Goal: Information Seeking & Learning: Learn about a topic

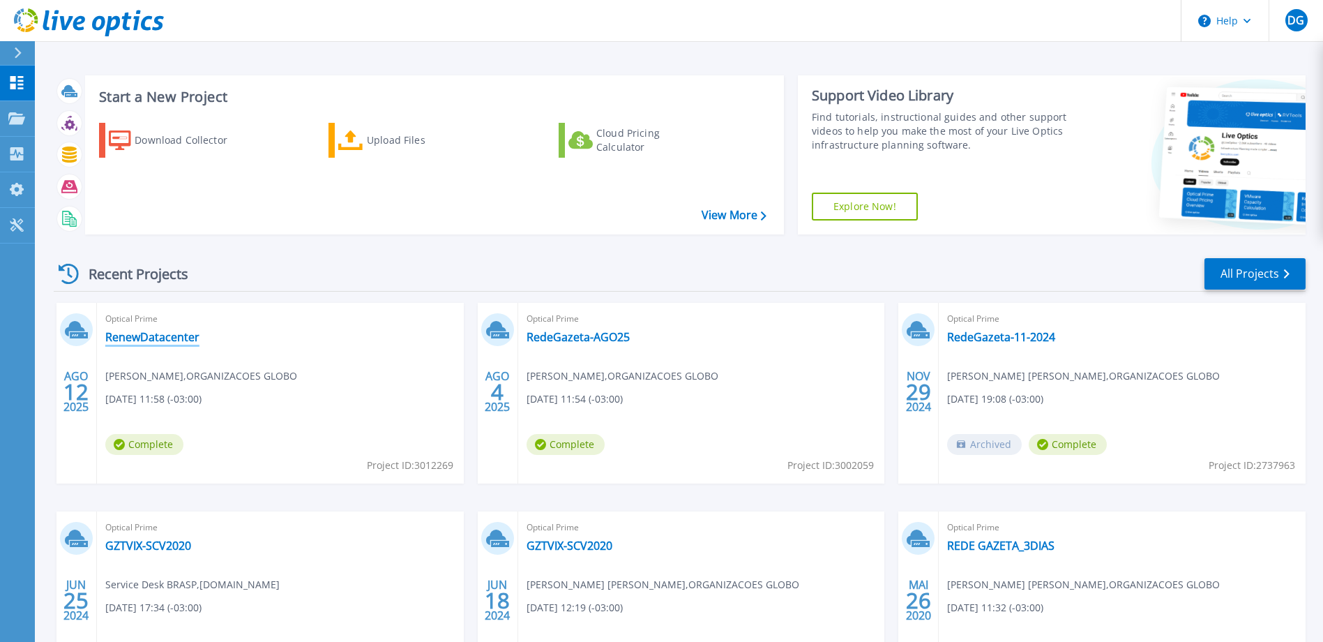
click at [170, 340] on link "RenewDatacenter" at bounding box center [152, 337] width 94 height 14
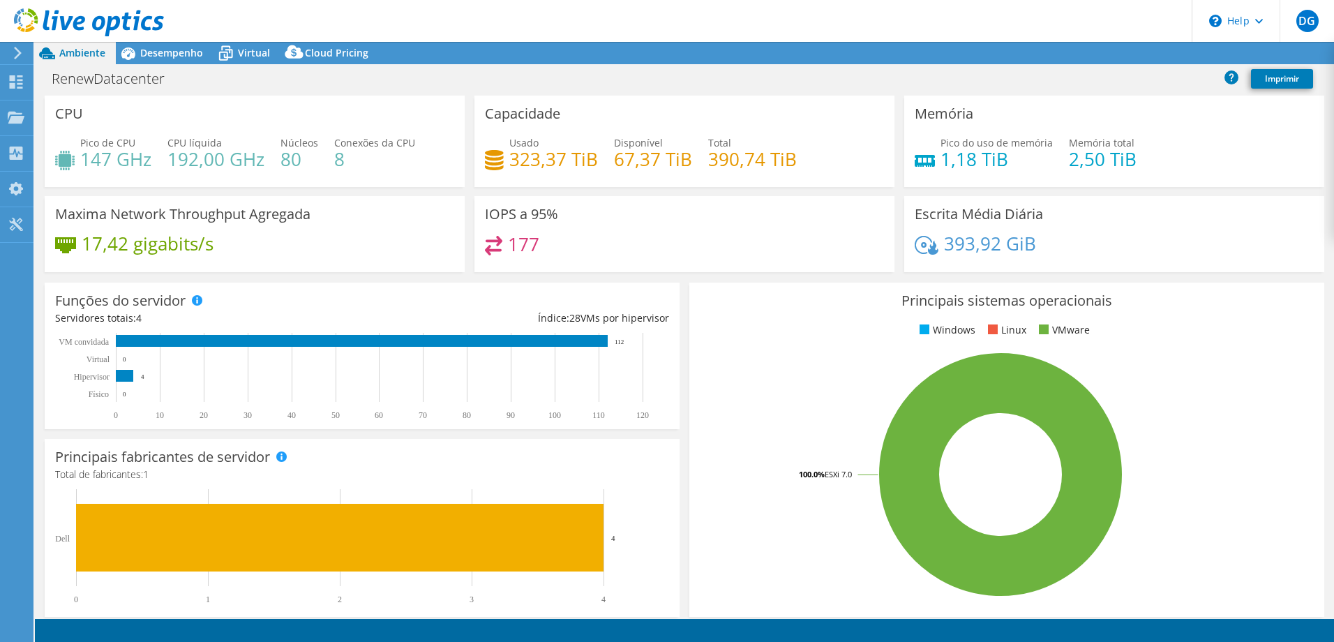
select select "USD"
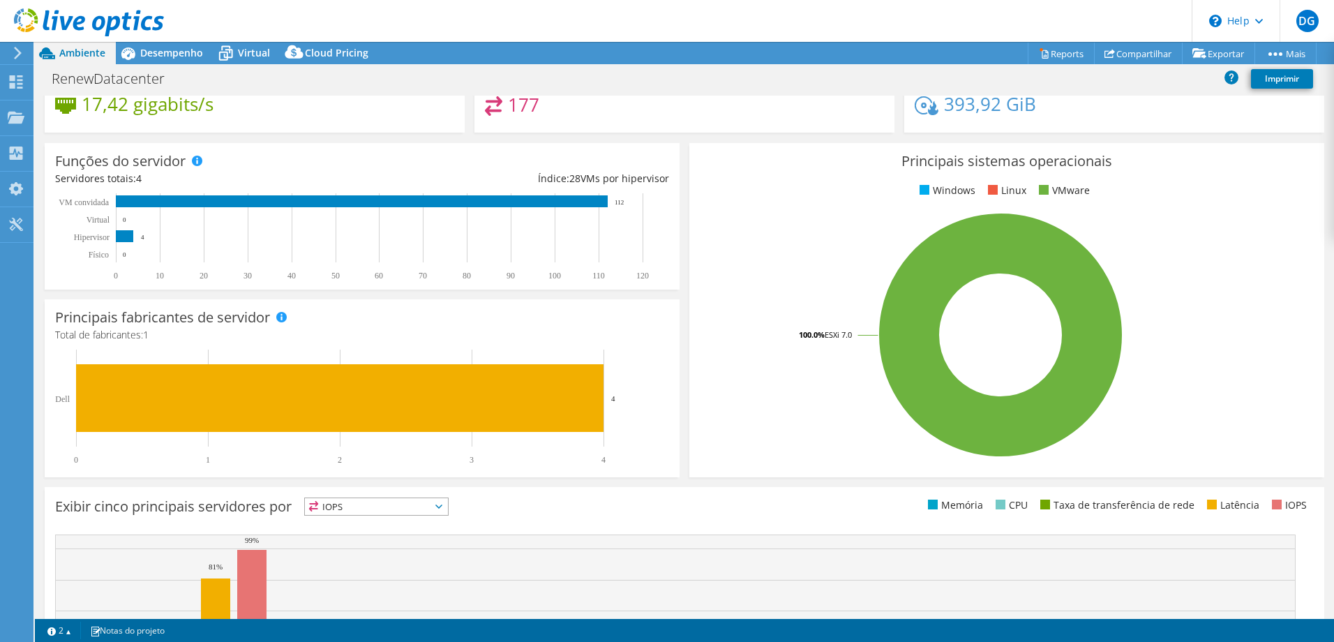
scroll to position [279, 0]
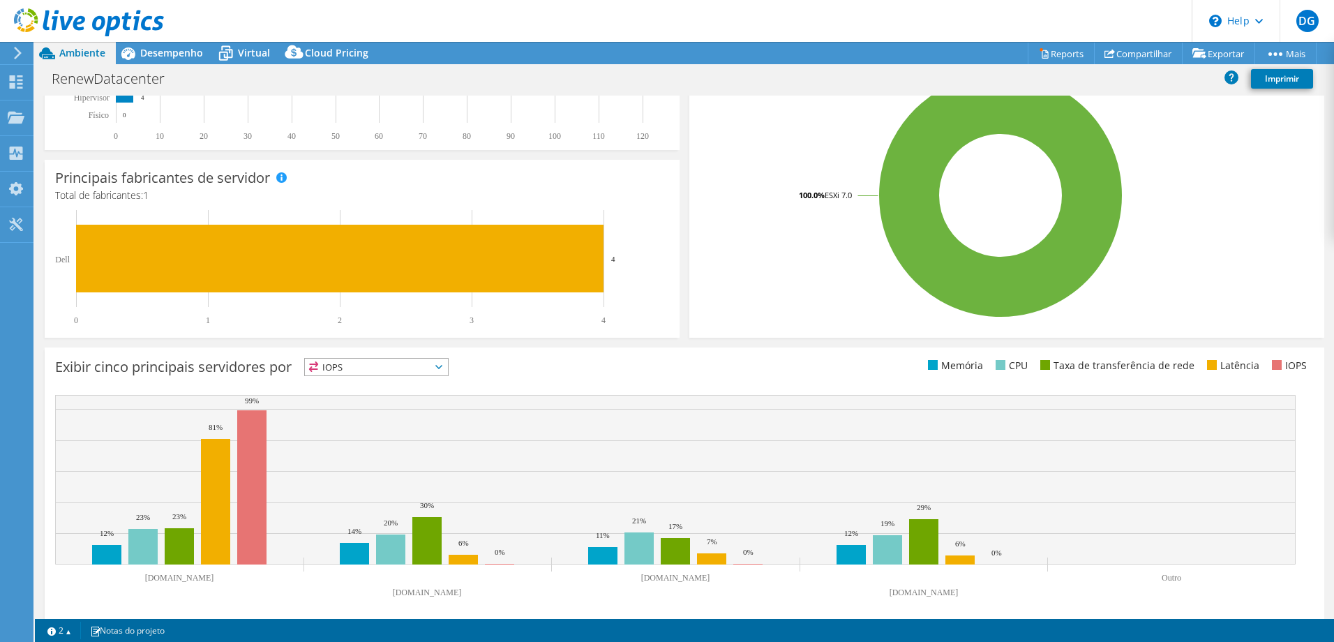
click at [435, 368] on span "IOPS" at bounding box center [376, 367] width 143 height 17
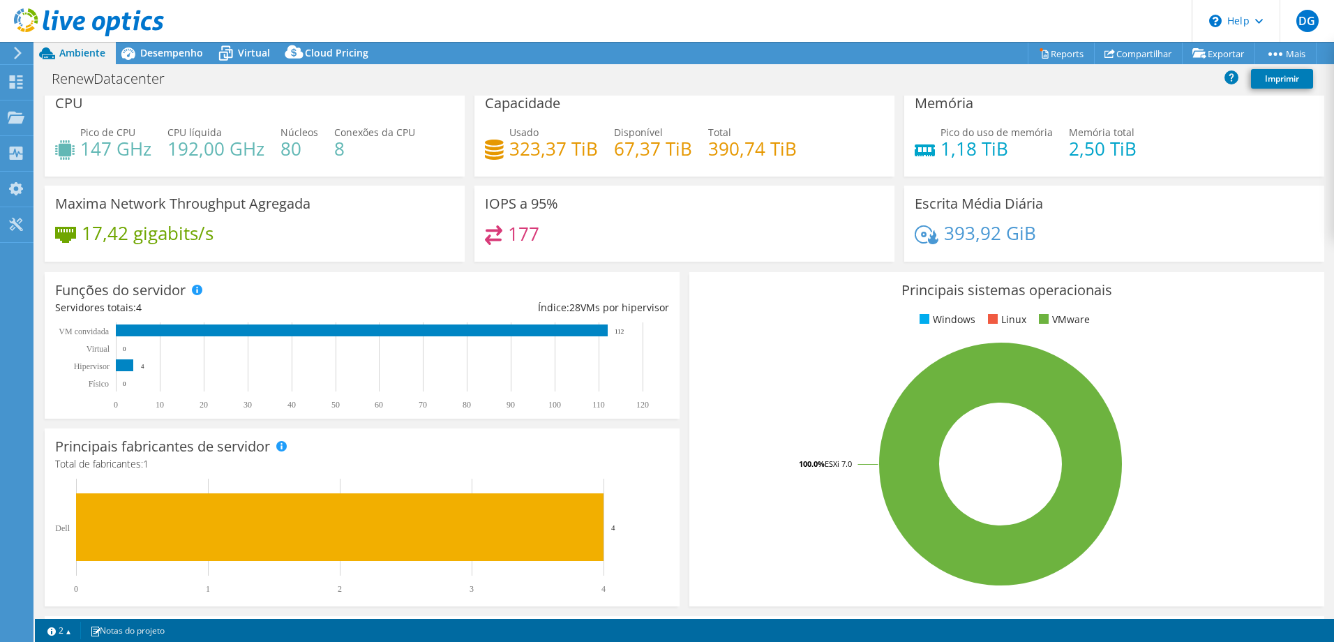
scroll to position [0, 0]
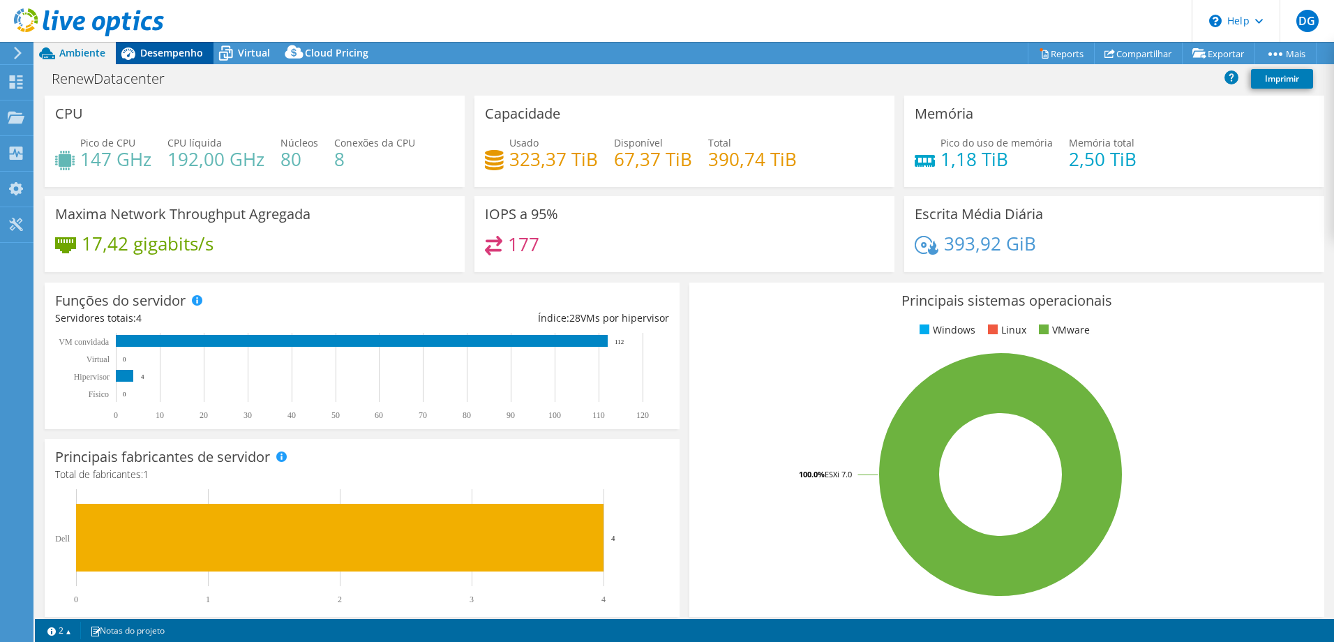
click at [173, 57] on span "Desempenho" at bounding box center [171, 52] width 63 height 13
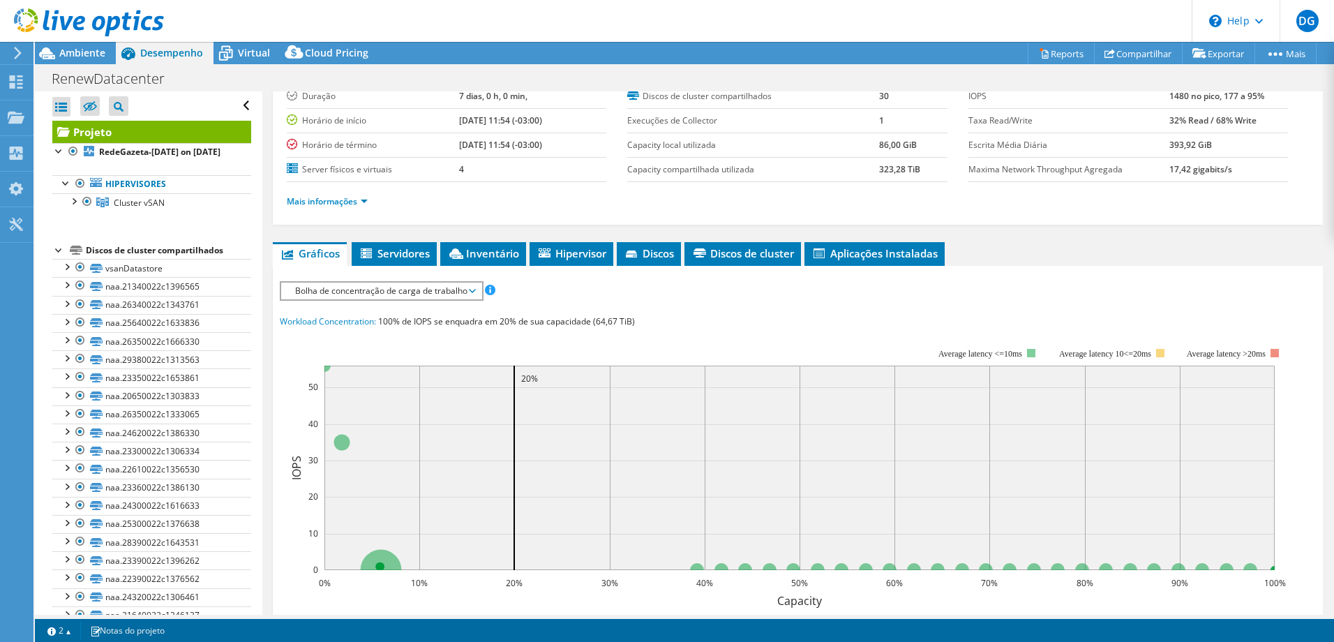
scroll to position [28, 0]
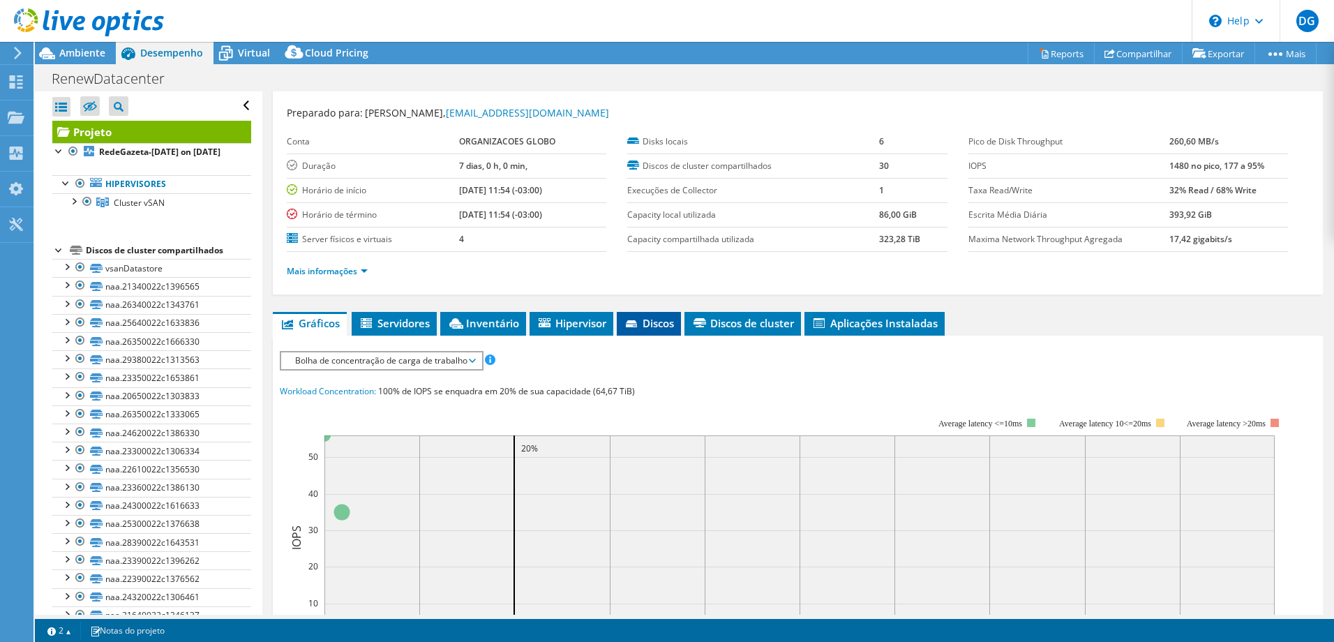
click at [655, 324] on span "Discos" at bounding box center [649, 323] width 50 height 14
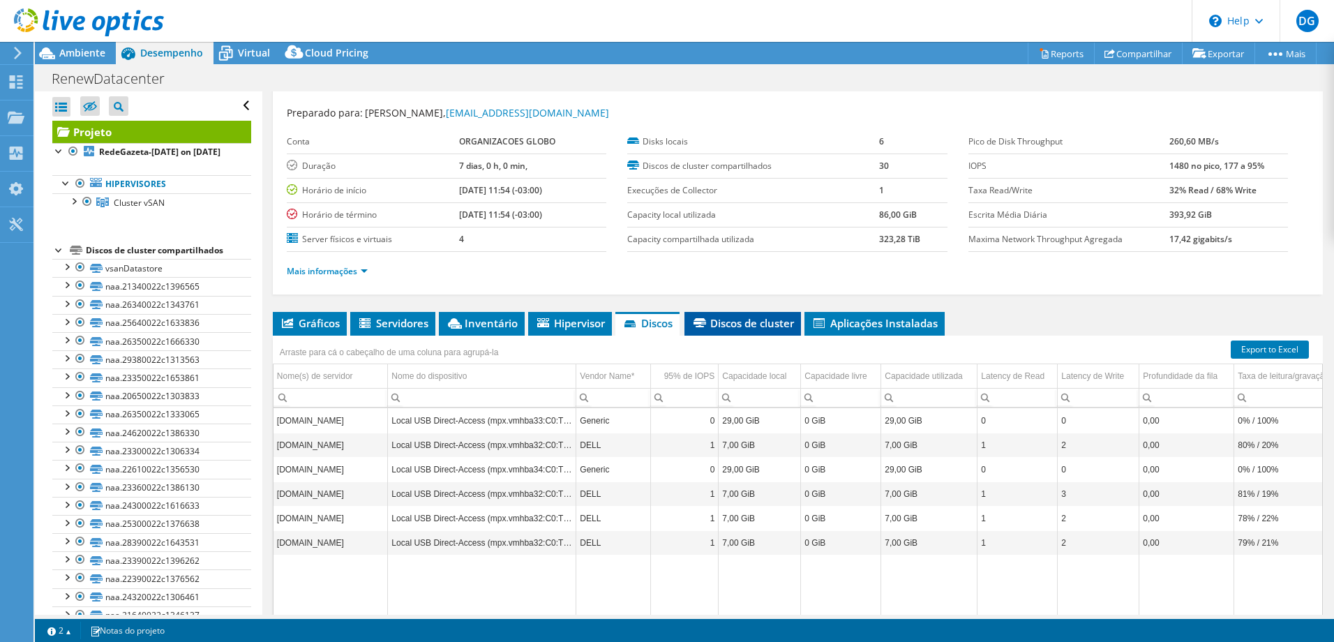
click at [740, 330] on li "Discos de cluster" at bounding box center [742, 324] width 117 height 24
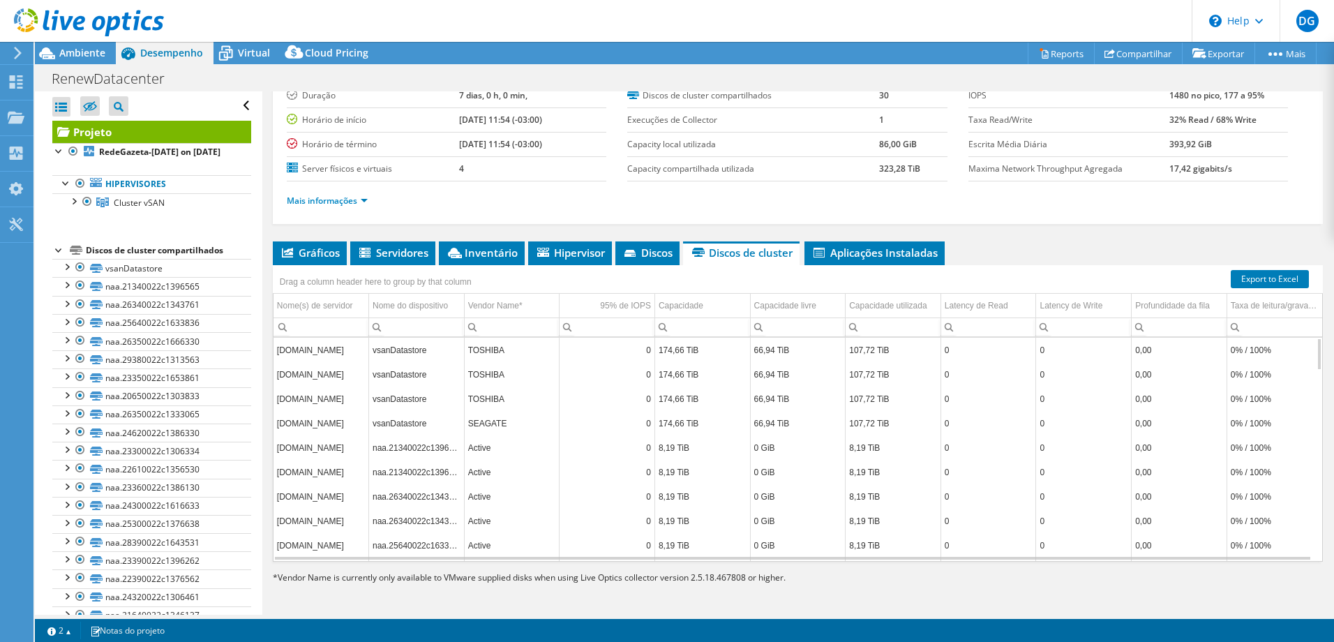
scroll to position [0, 0]
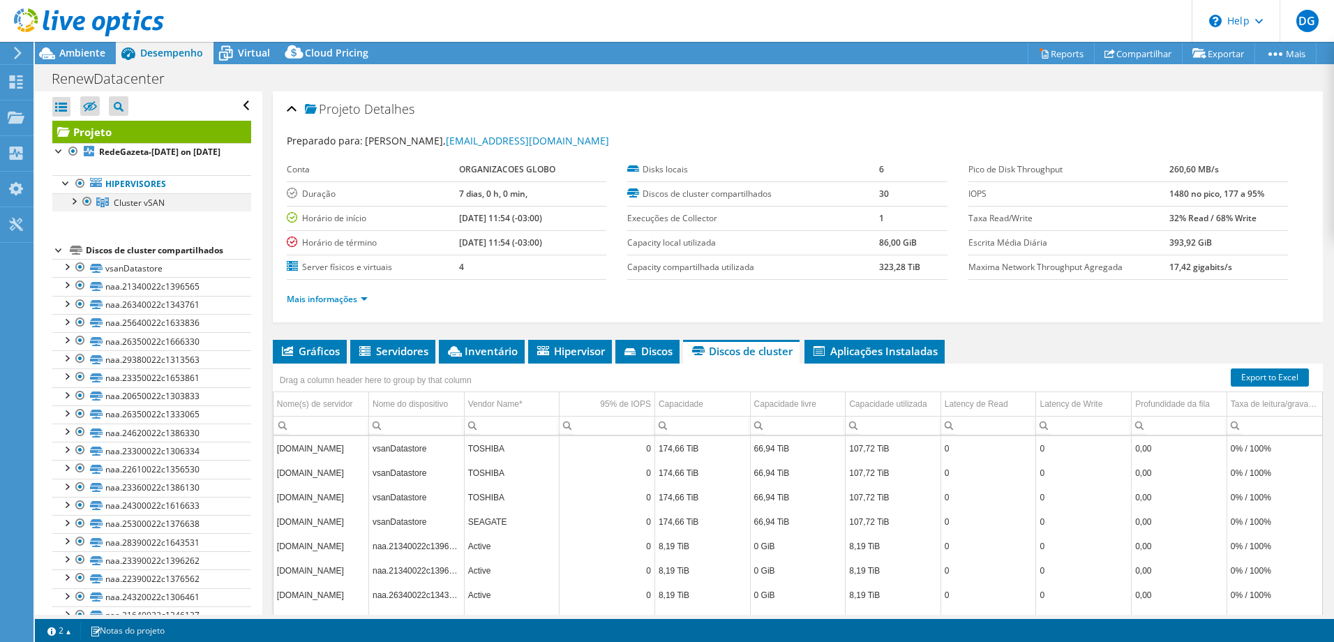
click at [75, 207] on div at bounding box center [73, 200] width 14 height 14
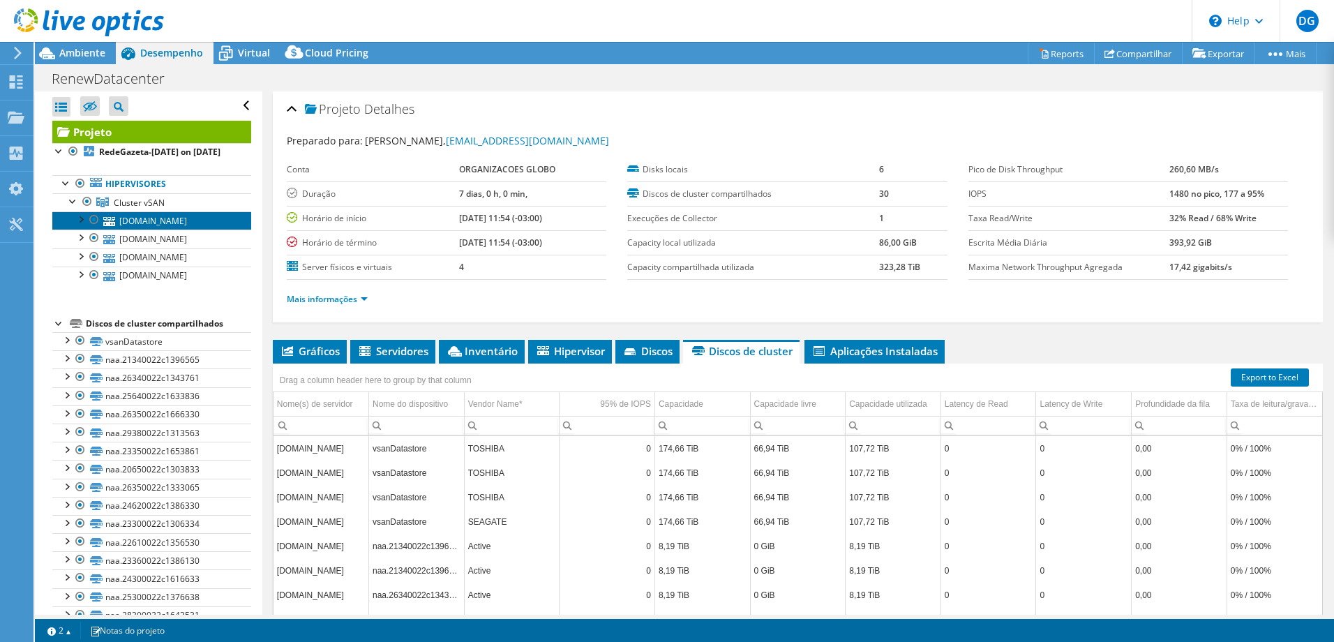
click at [136, 230] on link "gztvix-vsan01.redegazeta.net" at bounding box center [151, 220] width 199 height 18
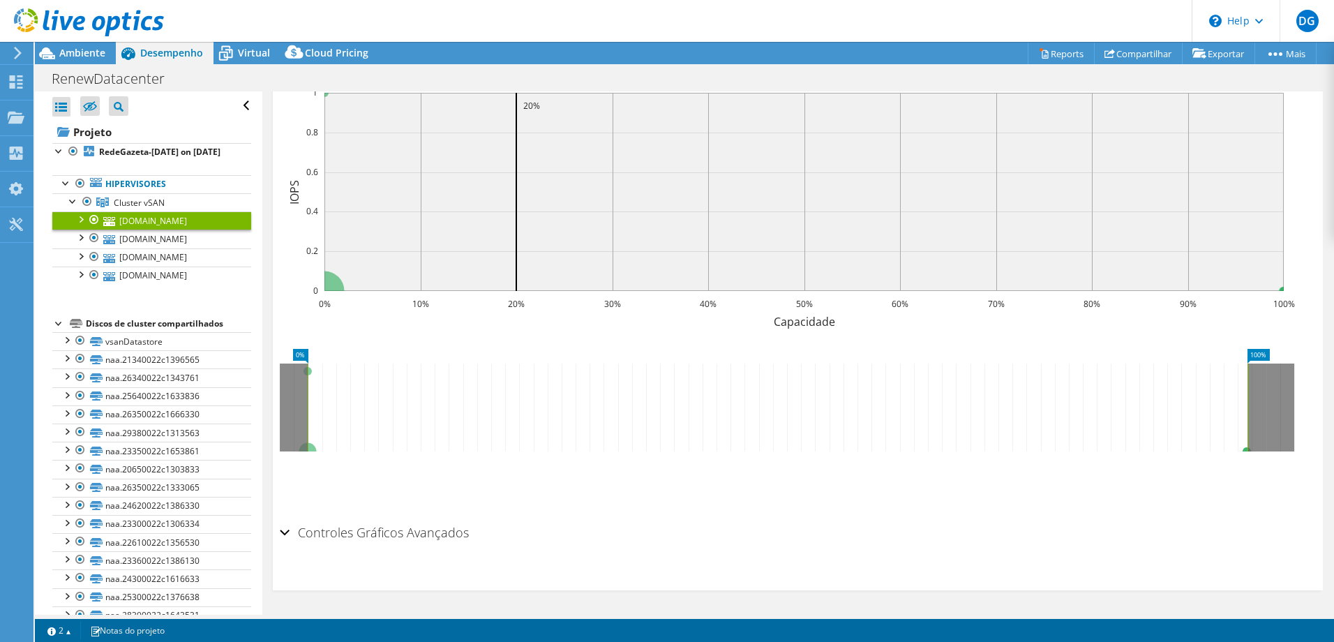
scroll to position [29, 0]
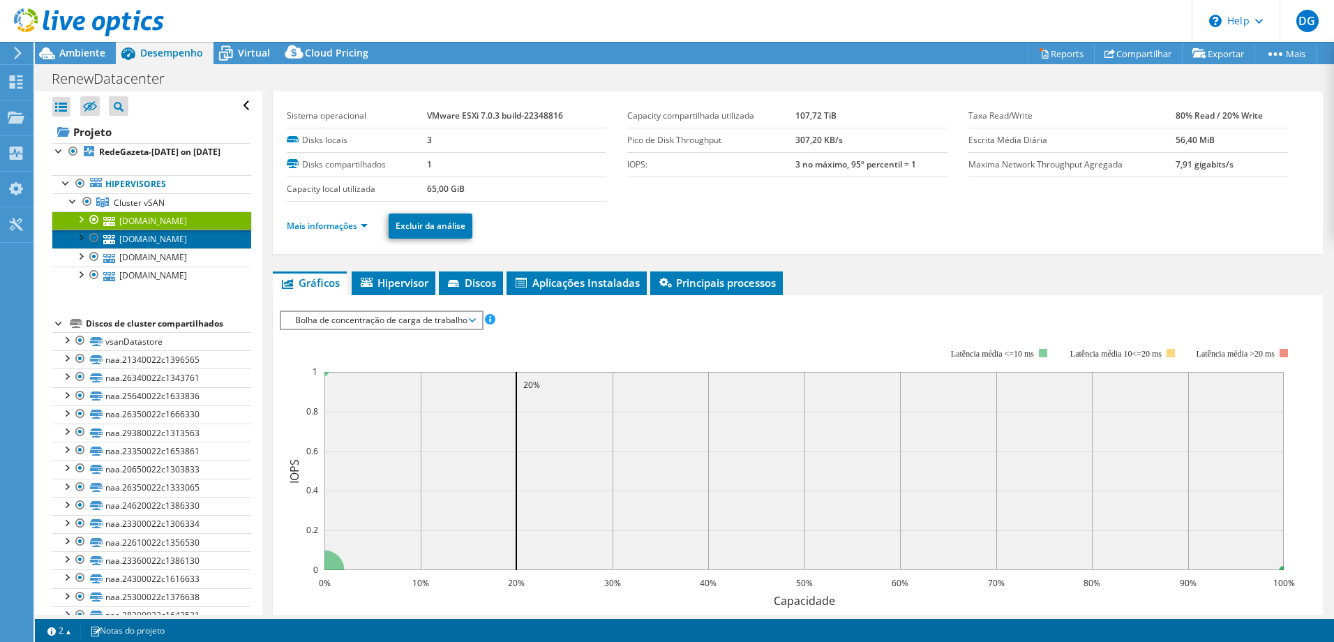
click at [148, 248] on link "gztvix-vsan04.redegazeta.net" at bounding box center [151, 239] width 199 height 18
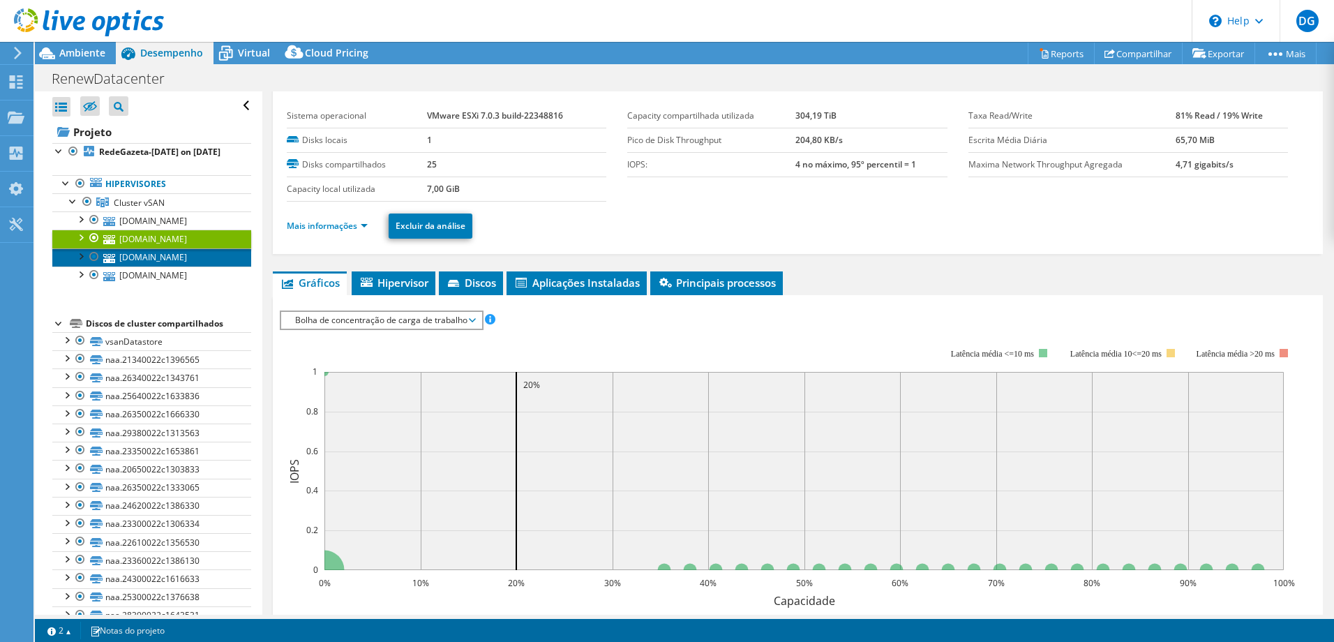
click at [137, 266] on link "gztvix-vsan03.redegazeta.net" at bounding box center [151, 257] width 199 height 18
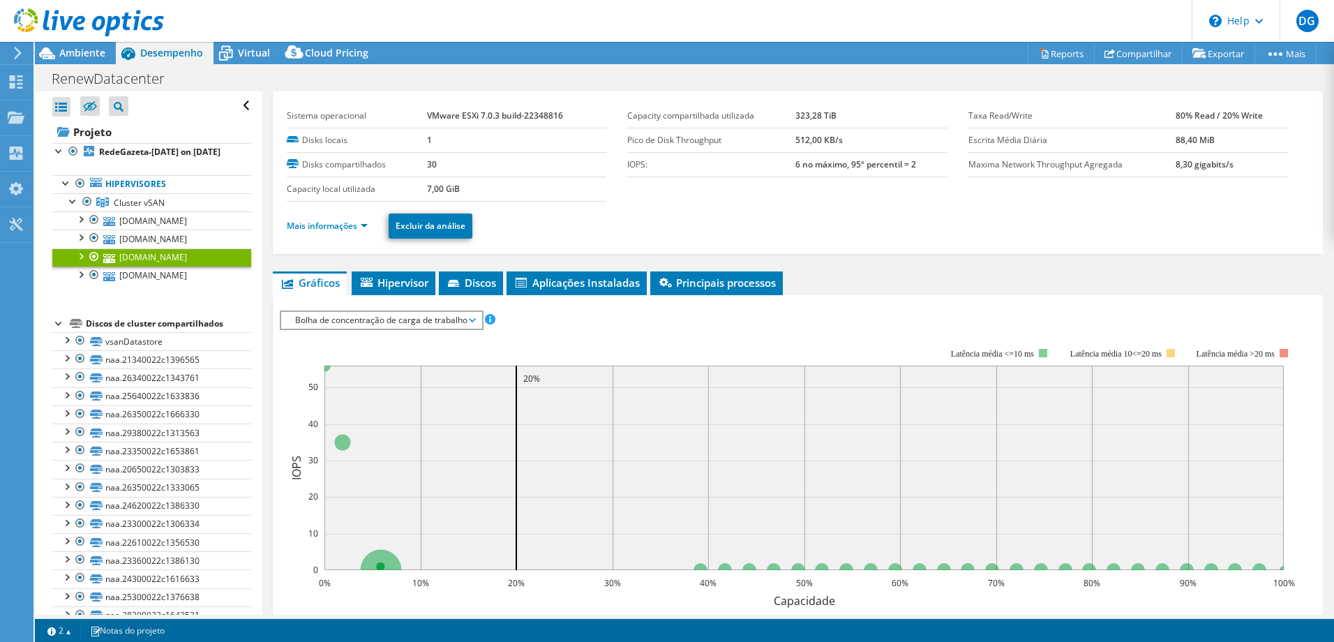
click at [463, 317] on span "Bolha de concentração de carga de trabalho" at bounding box center [381, 320] width 186 height 17
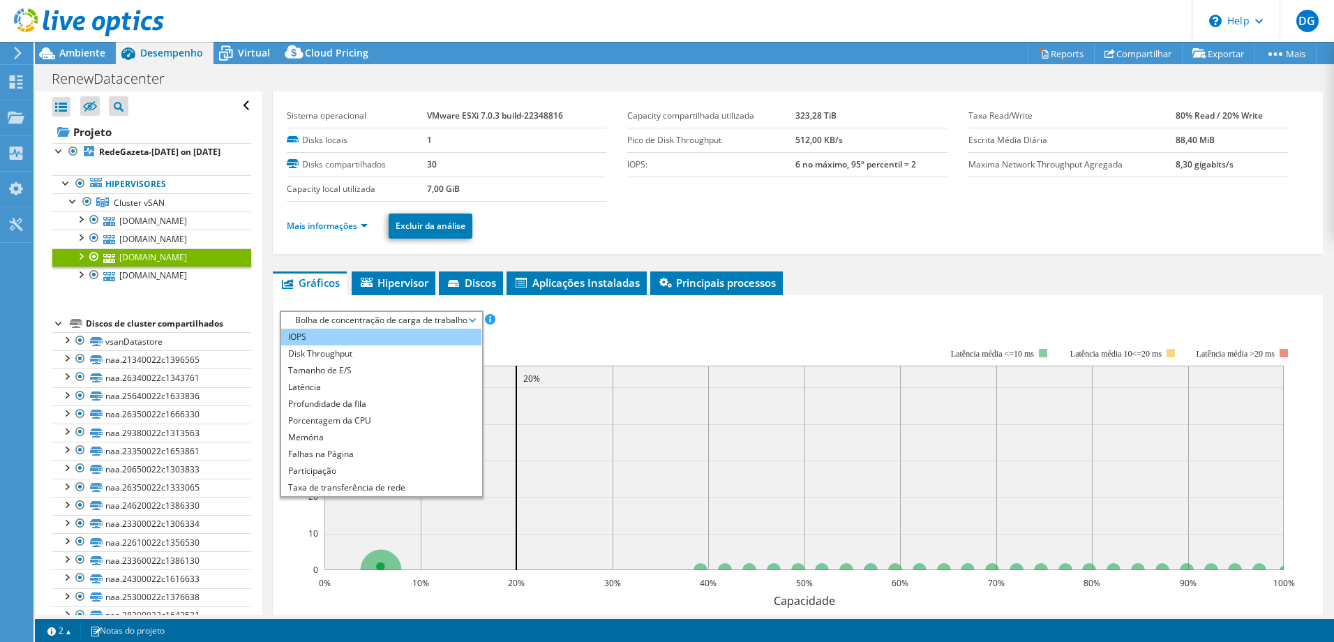
click at [426, 338] on li "IOPS" at bounding box center [381, 337] width 200 height 17
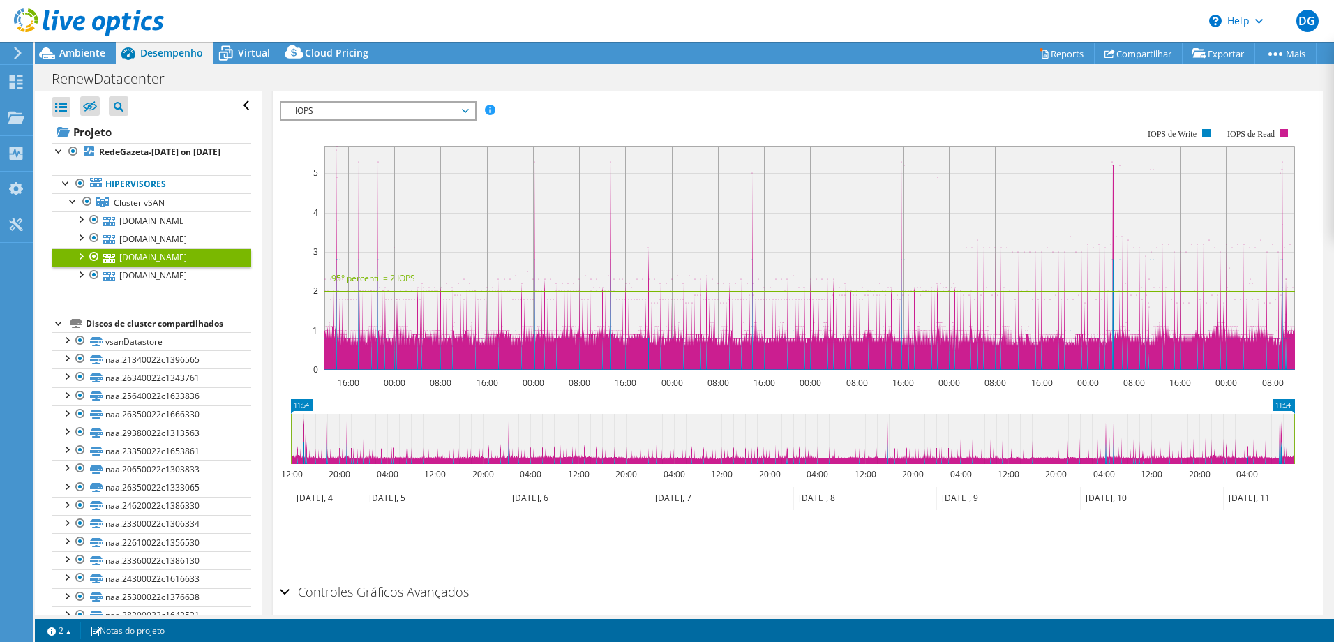
scroll to position [298, 0]
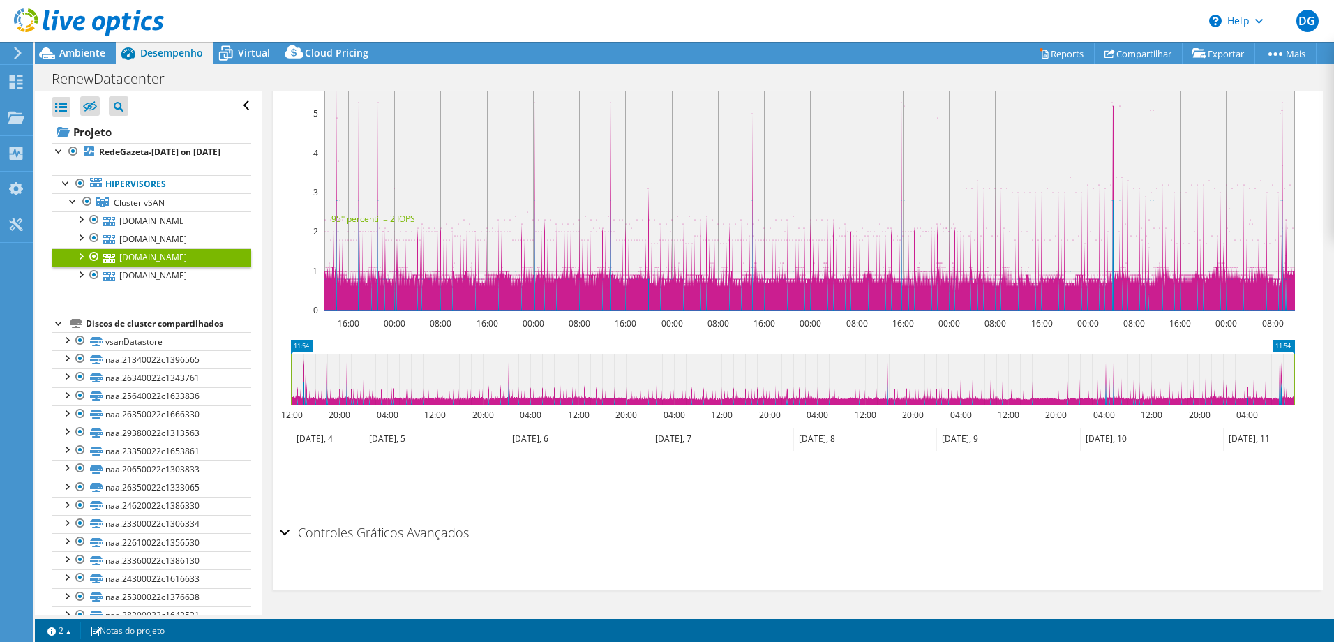
click at [322, 534] on h2 "Controles Gráficos Avançados" at bounding box center [374, 532] width 189 height 28
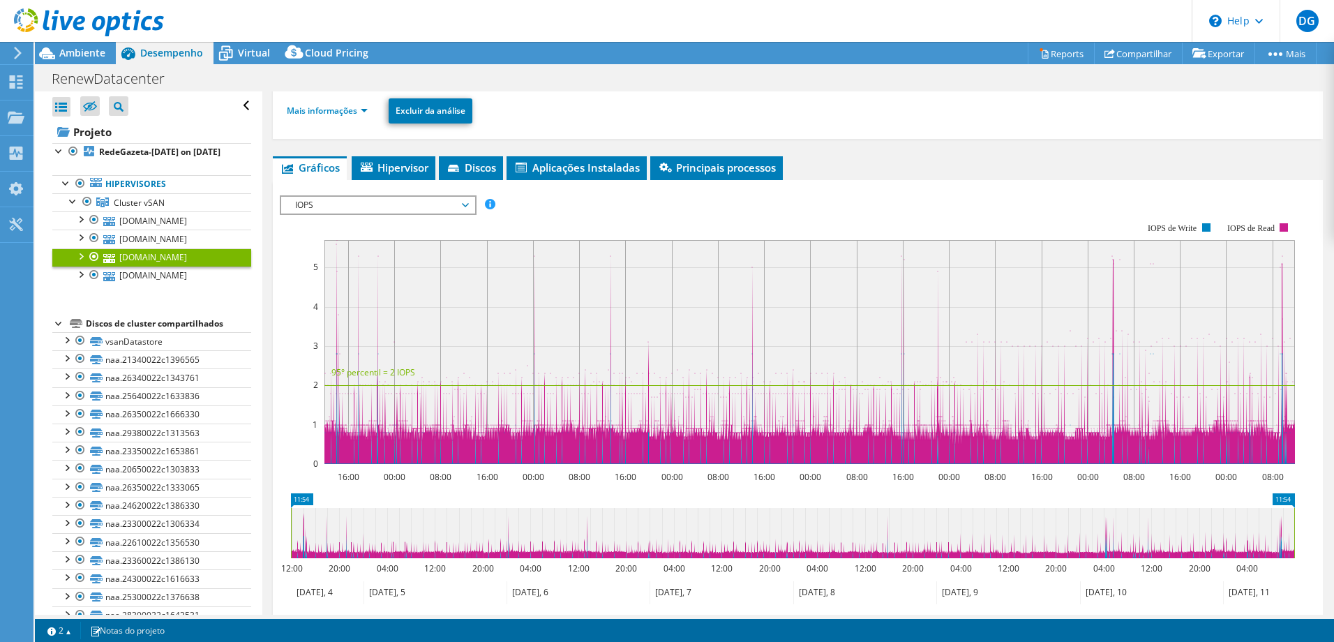
scroll to position [75, 0]
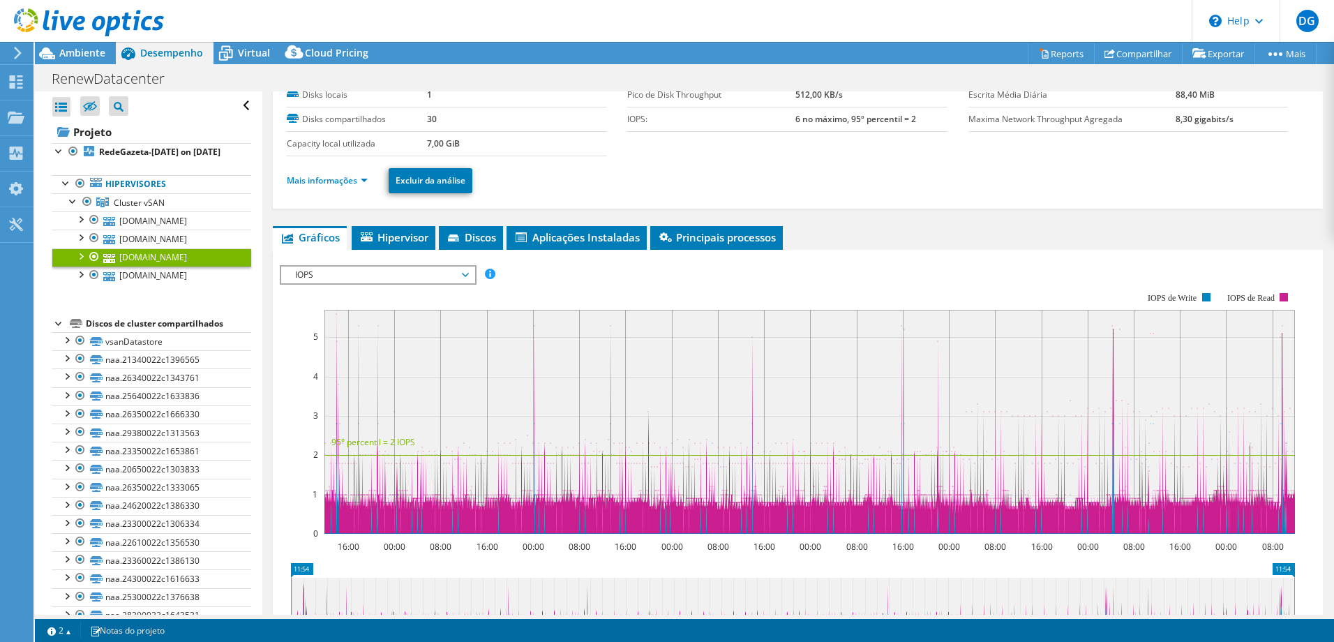
click at [467, 271] on span "IOPS" at bounding box center [377, 274] width 179 height 17
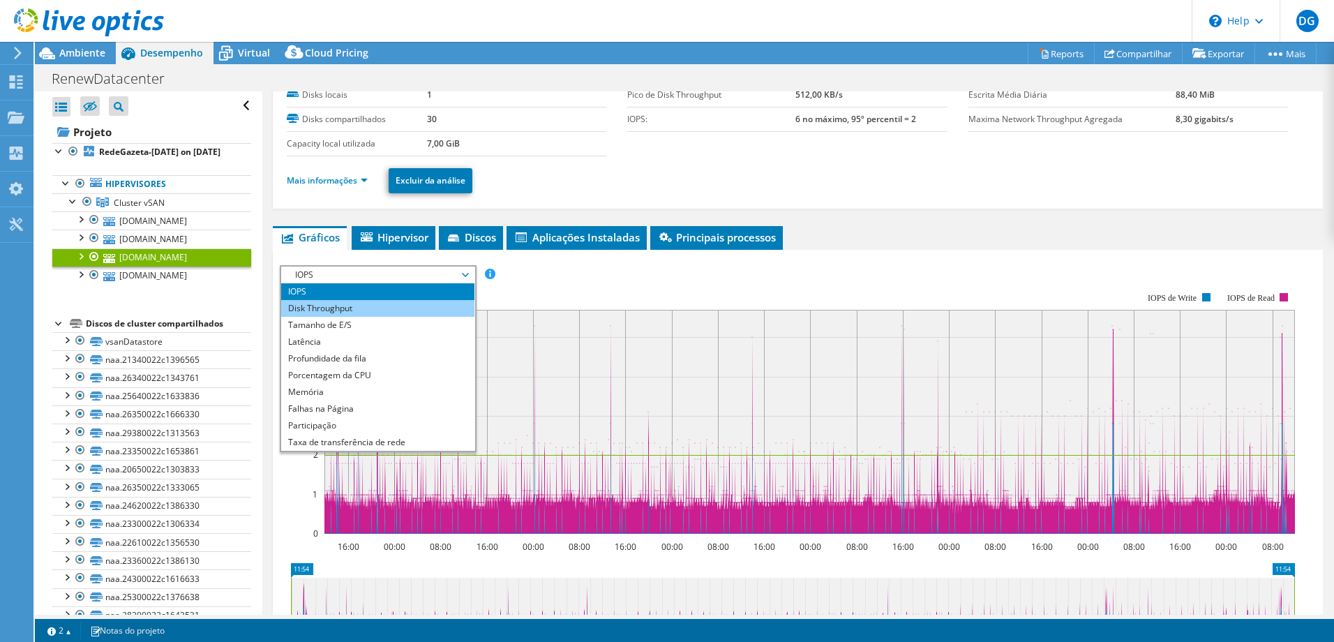
click at [407, 304] on li "Disk Throughput" at bounding box center [377, 308] width 193 height 17
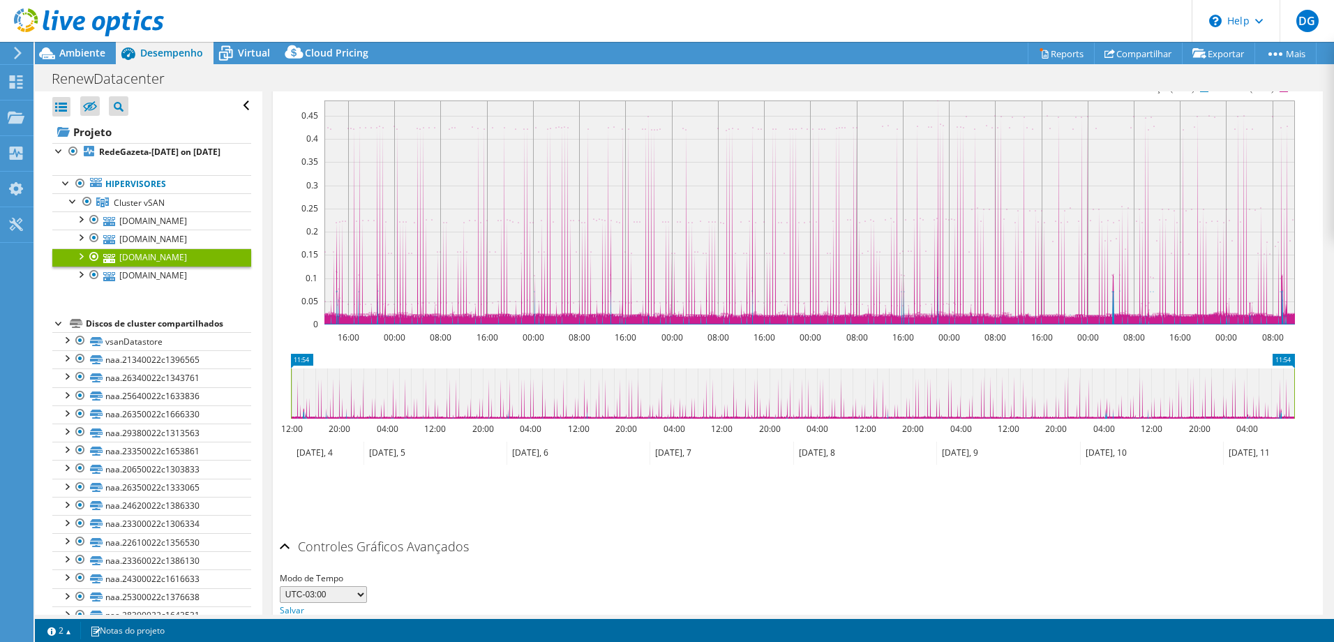
scroll to position [5, 0]
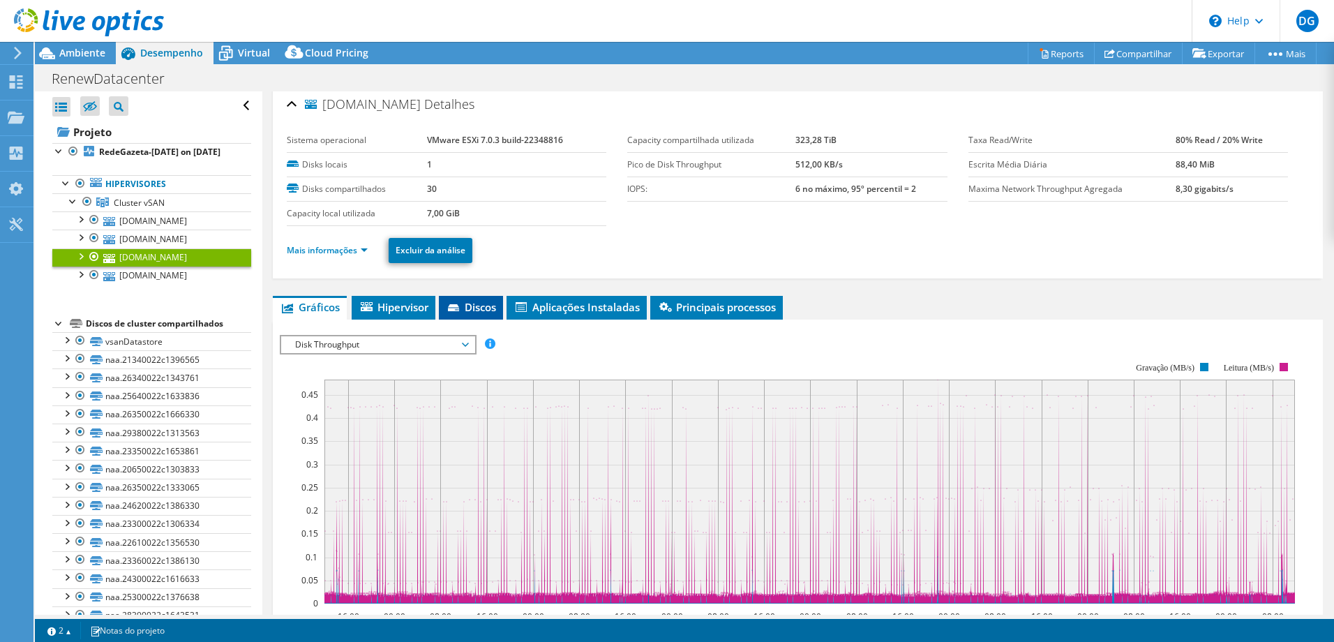
click at [467, 301] on span "Discos" at bounding box center [471, 307] width 50 height 14
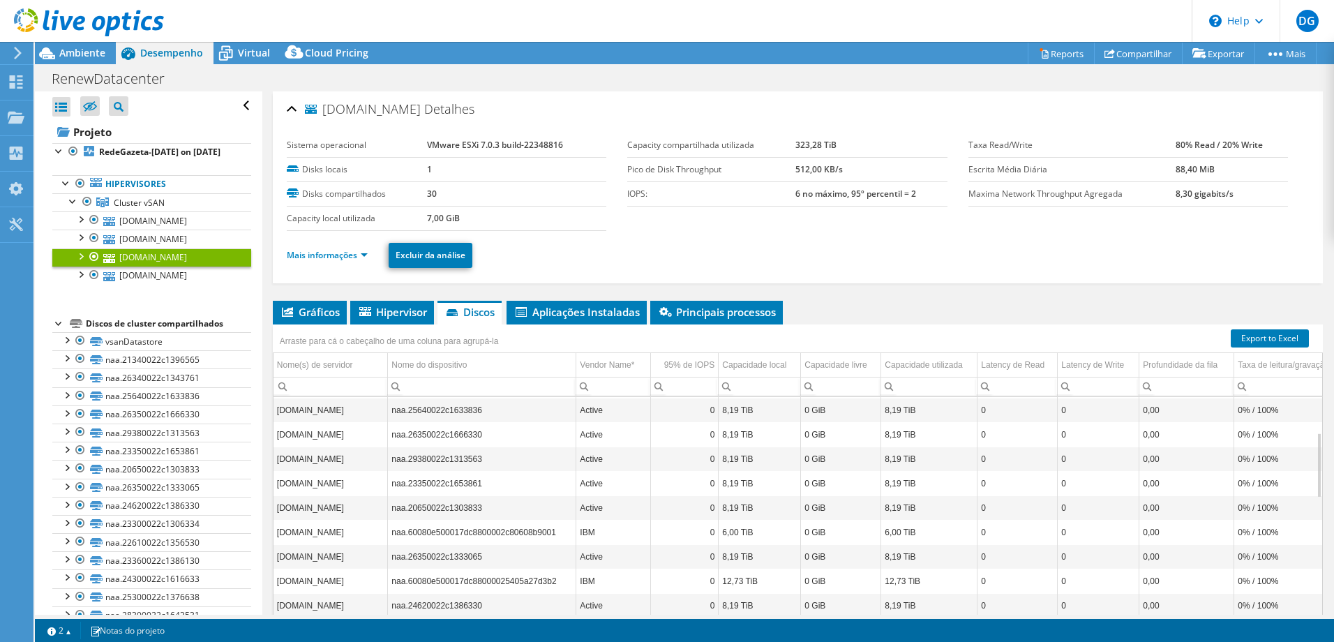
scroll to position [0, 0]
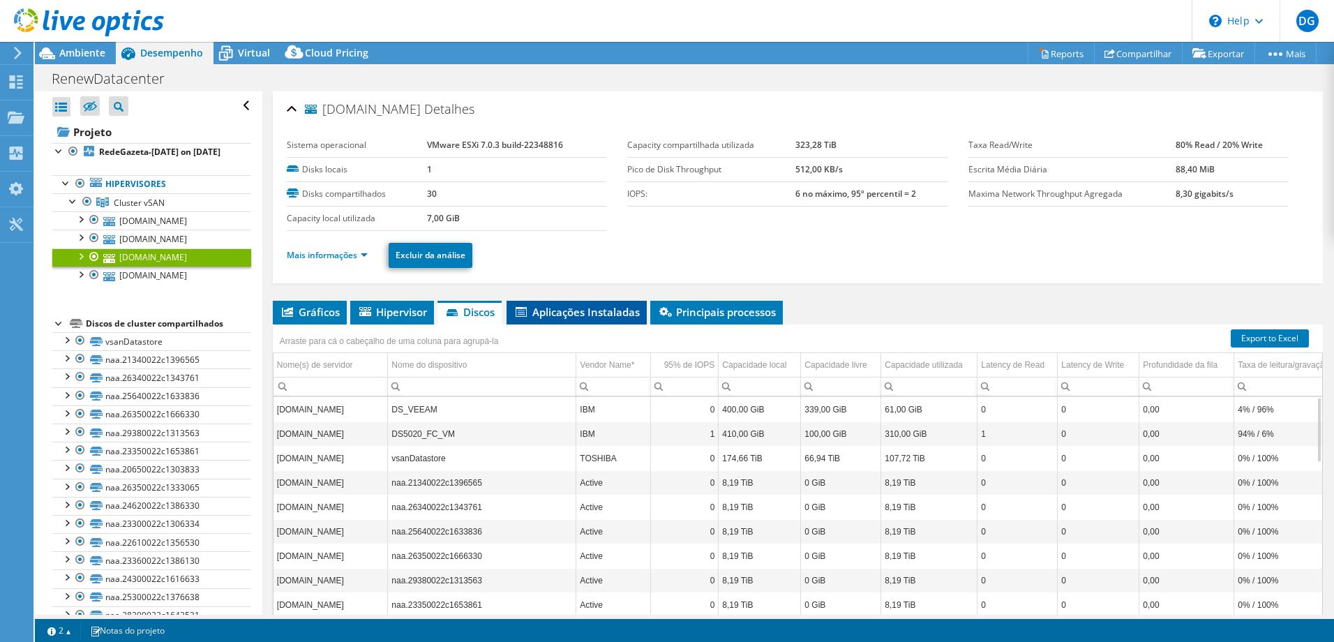
click at [566, 315] on span "Aplicações Instaladas" at bounding box center [576, 312] width 126 height 14
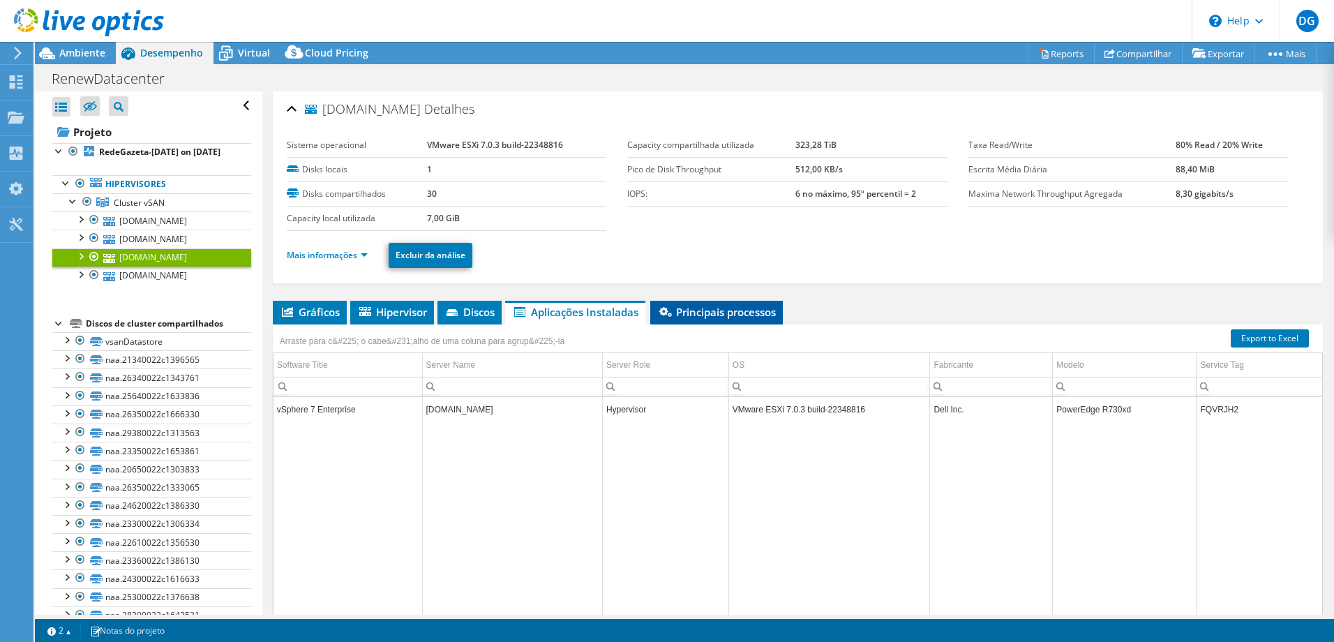
click at [694, 308] on span "Principais processos" at bounding box center [716, 312] width 119 height 14
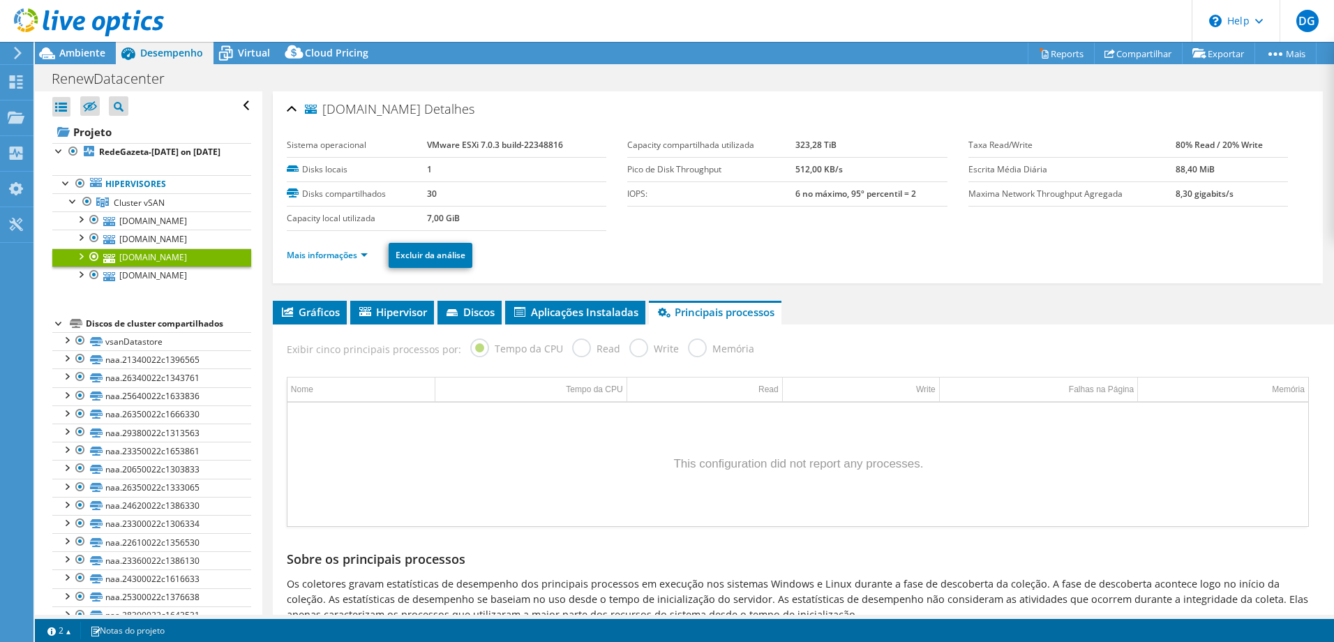
click at [577, 344] on label "Read" at bounding box center [596, 346] width 48 height 17
click at [318, 313] on span "Gráficos" at bounding box center [310, 312] width 60 height 14
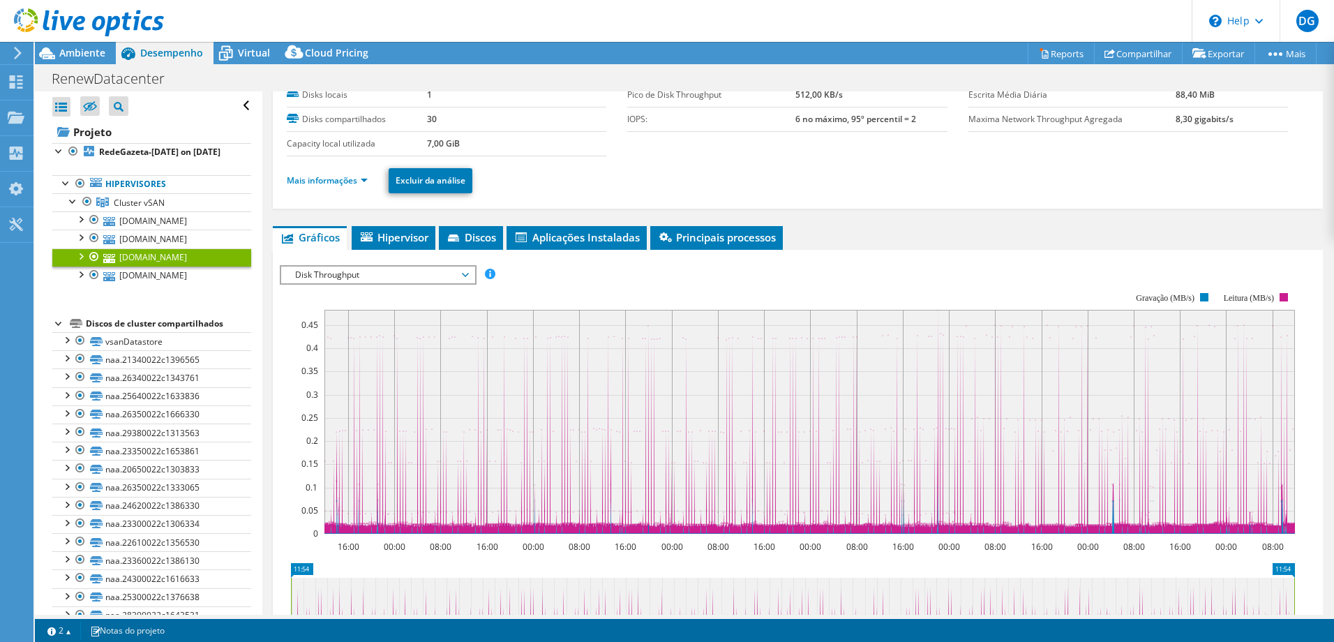
scroll to position [5, 0]
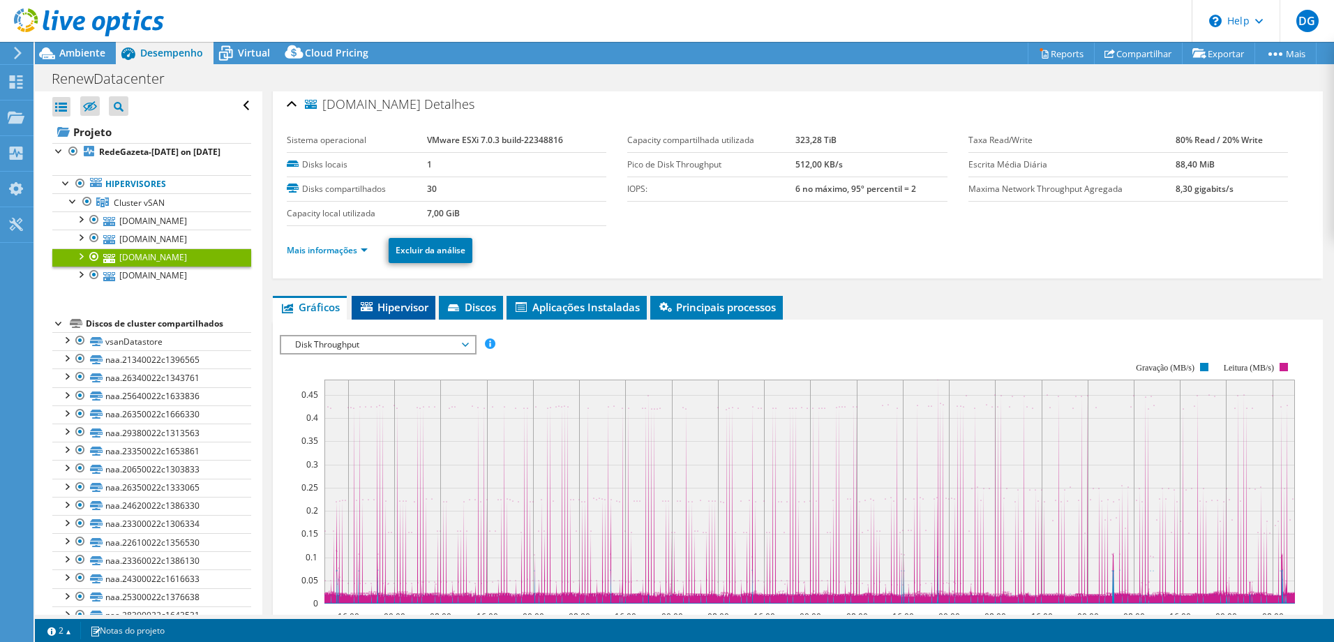
click at [394, 301] on span "Hipervisor" at bounding box center [394, 307] width 70 height 14
